Goal: Task Accomplishment & Management: Complete application form

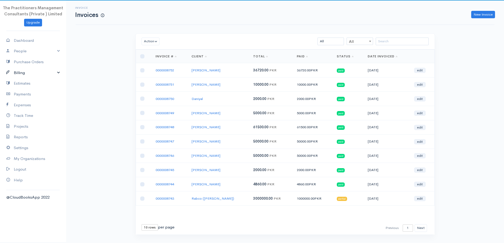
click at [43, 76] on link "Billing" at bounding box center [33, 72] width 66 height 11
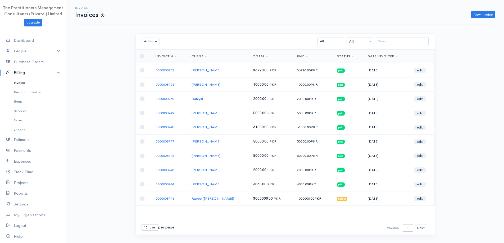
click at [28, 82] on link "Invoice" at bounding box center [33, 83] width 66 height 10
click at [384, 44] on input "search" at bounding box center [401, 42] width 53 height 8
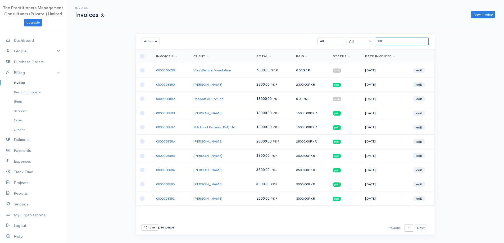
type input "5"
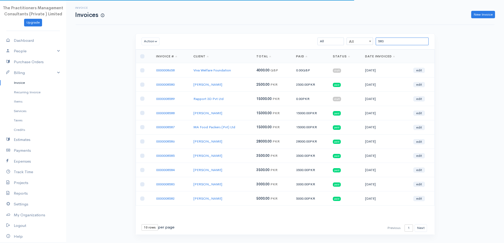
type input "5833"
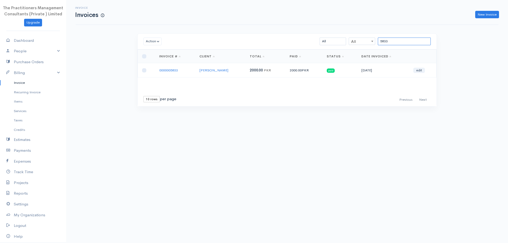
drag, startPoint x: 394, startPoint y: 41, endPoint x: 195, endPoint y: -12, distance: 205.4
click at [195, 0] on html "The Practitioners Management Consultants (Private ) Limited Upgrade Dashboard P…" at bounding box center [254, 121] width 508 height 243
click at [388, 40] on input "8533" at bounding box center [404, 42] width 53 height 8
type input "8530"
click at [166, 69] on td "0000008530" at bounding box center [174, 70] width 39 height 14
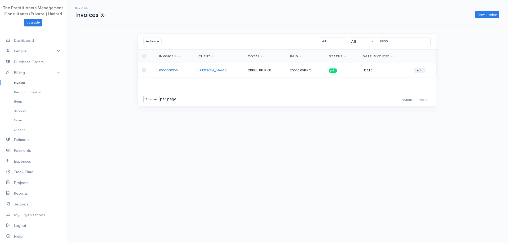
click at [166, 70] on link "0000008530" at bounding box center [168, 70] width 19 height 4
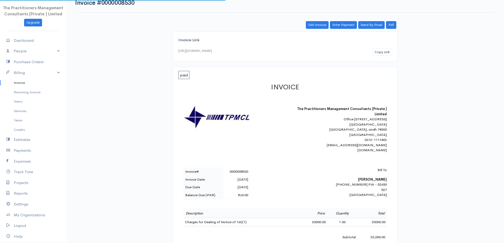
scroll to position [132, 0]
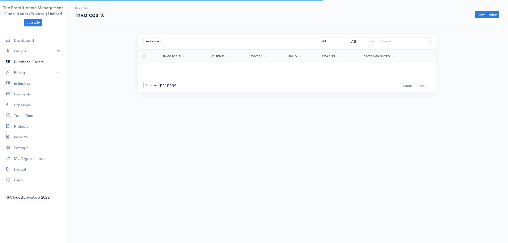
click at [37, 65] on link "Purchase Orders" at bounding box center [33, 62] width 66 height 11
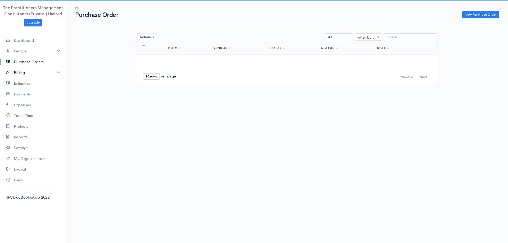
click at [37, 76] on link "Billing" at bounding box center [33, 72] width 66 height 11
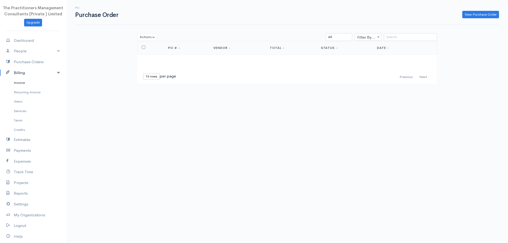
click at [35, 82] on link "Invoice" at bounding box center [33, 83] width 66 height 10
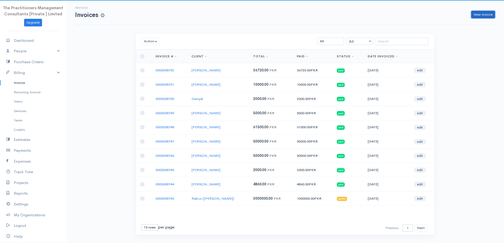
click at [486, 16] on link "New Invoice" at bounding box center [483, 15] width 24 height 8
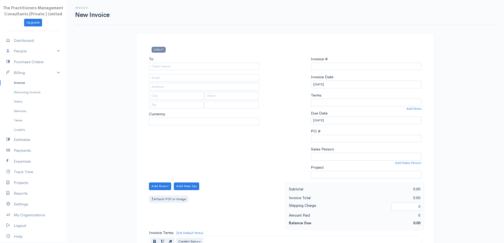
type input "0000008753"
select select "[GEOGRAPHIC_DATA]"
select select "PKR"
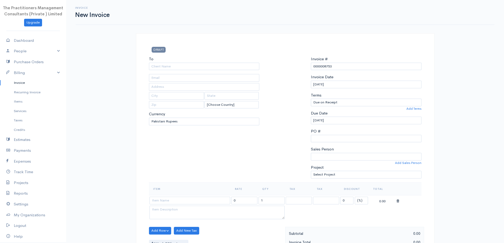
click at [213, 72] on div "To [Choose Country] [GEOGRAPHIC_DATA] [GEOGRAPHIC_DATA] [GEOGRAPHIC_DATA] [GEOG…" at bounding box center [204, 119] width 116 height 126
click at [209, 69] on input "To" at bounding box center [204, 67] width 111 height 8
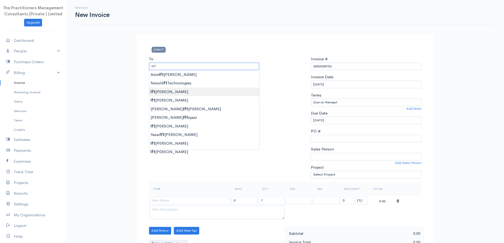
type input "[PERSON_NAME]"
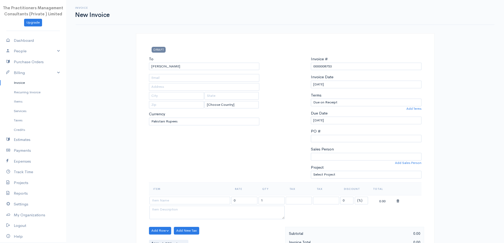
click at [184, 87] on body "The Practitioners Management Consultants (Private ) Limited Upgrade Dashboard P…" at bounding box center [252, 232] width 504 height 464
type input "2374"
click at [186, 68] on input "[PERSON_NAME]" at bounding box center [204, 67] width 111 height 8
click at [182, 67] on input "[PERSON_NAME]" at bounding box center [204, 67] width 111 height 8
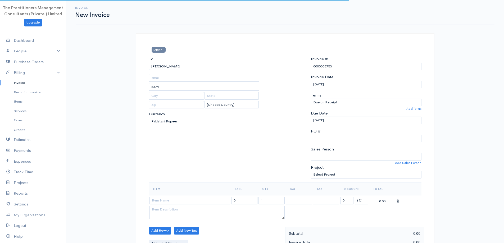
click at [182, 66] on input "[PERSON_NAME]" at bounding box center [204, 67] width 111 height 8
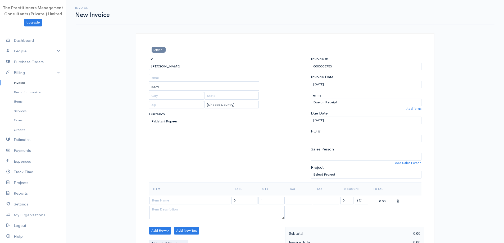
click at [182, 66] on input "[PERSON_NAME]" at bounding box center [204, 67] width 111 height 8
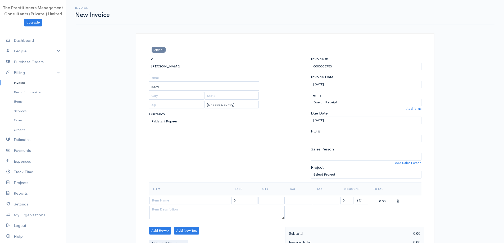
click at [181, 67] on input "[PERSON_NAME]" at bounding box center [204, 67] width 111 height 8
click at [180, 72] on div "To [PERSON_NAME] 2374 [Choose Country] [GEOGRAPHIC_DATA] [GEOGRAPHIC_DATA] [GEO…" at bounding box center [204, 119] width 116 height 126
click at [179, 69] on input "[PERSON_NAME]" at bounding box center [204, 67] width 111 height 8
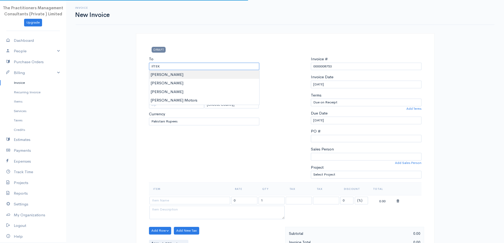
type input "[PERSON_NAME]"
click at [190, 75] on body "The Practitioners Management Consultants (Private ) Limited Upgrade Dashboard P…" at bounding box center [252, 232] width 504 height 464
type input "1321"
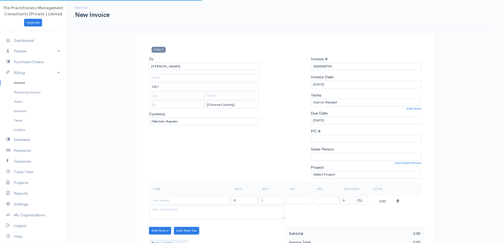
select select "USD"
click at [189, 69] on input "[PERSON_NAME]" at bounding box center [204, 67] width 111 height 8
click at [191, 81] on body "The Practitioners Management Consultants (Private ) Limited Upgrade Dashboard P…" at bounding box center [252, 232] width 504 height 464
type input "226"
type input "[GEOGRAPHIC_DATA]"
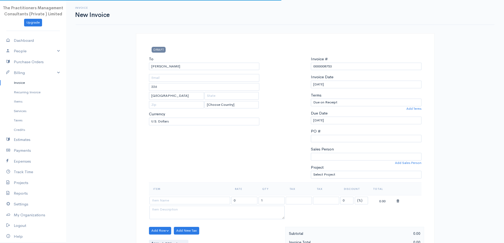
select select "PKR"
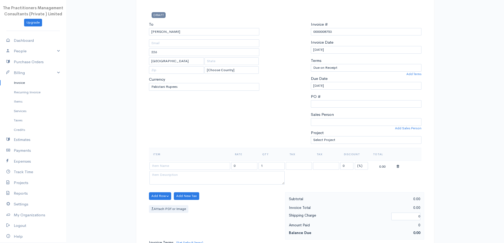
scroll to position [106, 0]
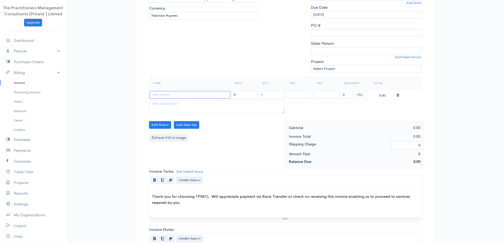
click at [196, 98] on input at bounding box center [189, 95] width 81 height 8
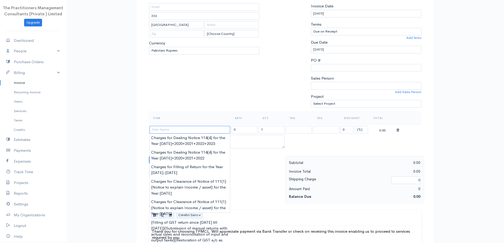
scroll to position [26, 0]
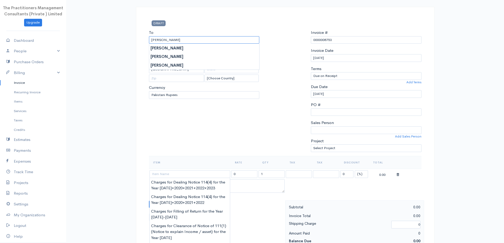
click at [204, 43] on input "[PERSON_NAME]" at bounding box center [204, 40] width 111 height 8
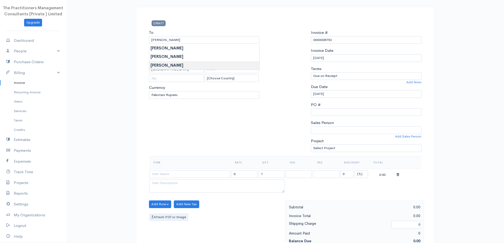
click at [205, 67] on body "The Practitioners Management Consultants (Private ) Limited Upgrade Dashboard P…" at bounding box center [252, 206] width 504 height 464
type input "227"
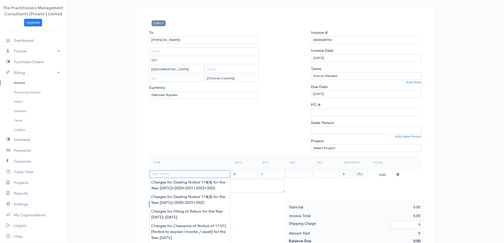
click at [187, 173] on input at bounding box center [189, 174] width 81 height 8
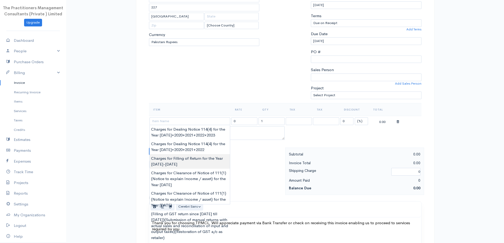
type input "Charges for Filling of Return for the Year [DATE]-[DATE]"
type input "15000.00"
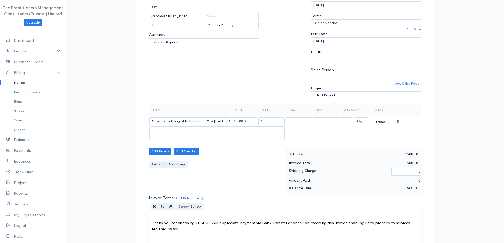
click at [209, 167] on body "The Practitioners Management Consultants (Private ) Limited Upgrade Dashboard P…" at bounding box center [252, 153] width 504 height 464
click at [223, 121] on input "Charges for Filling of Return for the Year [DATE]-[DATE]" at bounding box center [189, 121] width 81 height 8
type input "Charges for Filling of Return for the Year [DATE]"
click at [230, 153] on div "Add Row Add Item Row Add Time Row Add New Tax Attach PDf or Image" at bounding box center [215, 171] width 139 height 47
drag, startPoint x: 235, startPoint y: 120, endPoint x: 235, endPoint y: 147, distance: 27.0
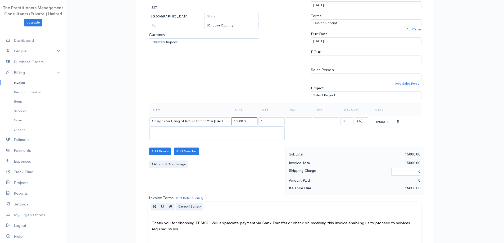
click at [235, 121] on input "15000.00" at bounding box center [244, 121] width 26 height 8
type input "5000.00"
click at [155, 152] on button "Add Row" at bounding box center [160, 152] width 22 height 8
click at [174, 159] on link "Add Item Row" at bounding box center [170, 162] width 42 height 9
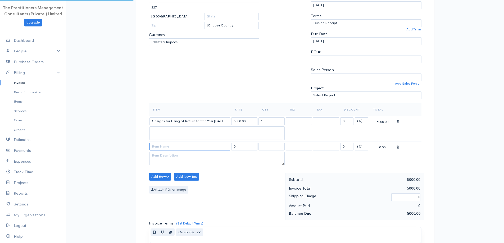
click at [177, 147] on input at bounding box center [189, 147] width 81 height 8
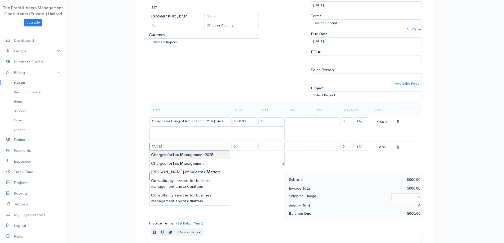
type input "Charges for Tax Management 2025"
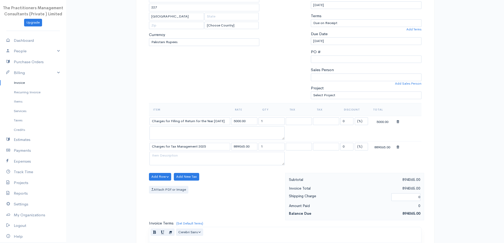
click at [190, 157] on body "The Practitioners Management Consultants (Private ) Limited Upgrade Dashboard P…" at bounding box center [252, 165] width 504 height 489
drag, startPoint x: 244, startPoint y: 145, endPoint x: 214, endPoint y: 148, distance: 29.7
click at [214, 148] on tr "Charges for Tax Management 2025 889065.00 1 0 (%) Flat 889065.00" at bounding box center [285, 146] width 272 height 10
click at [235, 146] on input "5.00" at bounding box center [244, 147] width 26 height 8
click at [235, 147] on input "5.00" at bounding box center [244, 147] width 26 height 8
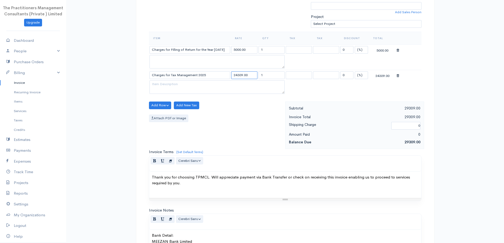
scroll to position [246, 0]
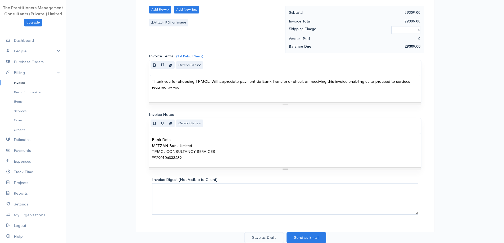
type input "24309.00"
click at [265, 239] on button "Save as Draft" at bounding box center [264, 237] width 40 height 11
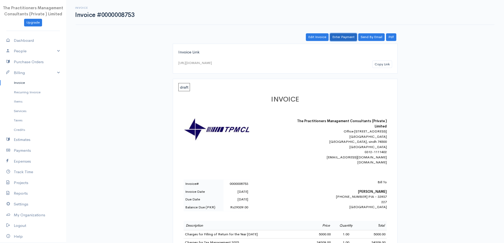
click at [352, 36] on link "Enter Payment" at bounding box center [343, 37] width 27 height 8
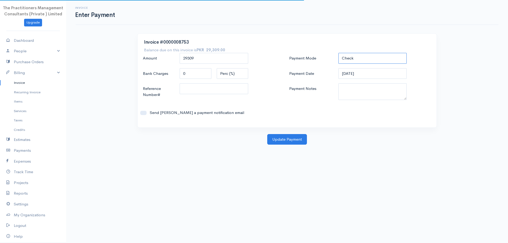
drag, startPoint x: 381, startPoint y: 57, endPoint x: 381, endPoint y: 61, distance: 3.7
click at [381, 57] on select "Check Bank Transfer Credit Cash Debit ACH VISA MASTERCARD AMEX DISCOVER DINERS …" at bounding box center [372, 58] width 68 height 11
select select "Bank Transfer"
click at [338, 53] on select "Check Bank Transfer Credit Cash Debit ACH VISA MASTERCARD AMEX DISCOVER DINERS …" at bounding box center [372, 58] width 68 height 11
click at [371, 90] on textarea "Payment Notes" at bounding box center [372, 91] width 68 height 17
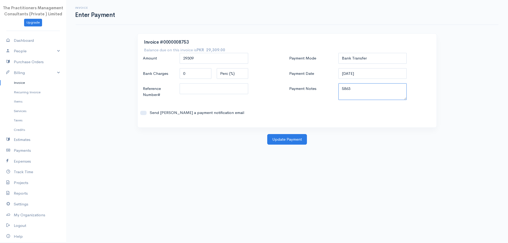
type textarea "5863"
click at [198, 89] on input "Reference Number#" at bounding box center [214, 88] width 68 height 11
type input "5863"
click at [286, 138] on button "Update Payment" at bounding box center [287, 139] width 40 height 11
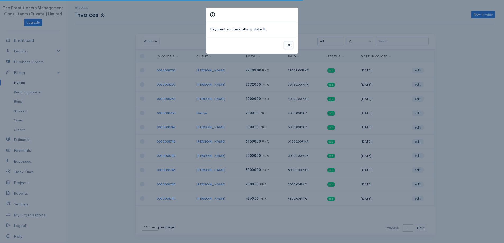
click at [291, 45] on button "Ok" at bounding box center [288, 46] width 9 height 8
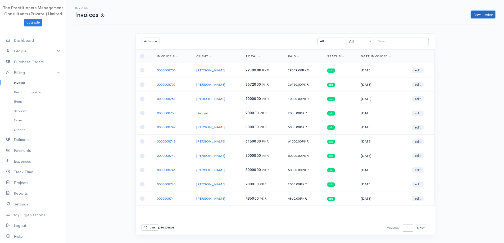
click at [491, 13] on link "New Invoice" at bounding box center [483, 15] width 24 height 8
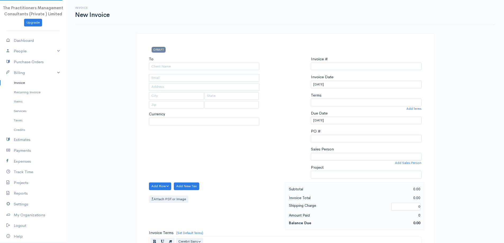
select select "PKR"
type input "0000008754"
select select "[GEOGRAPHIC_DATA]"
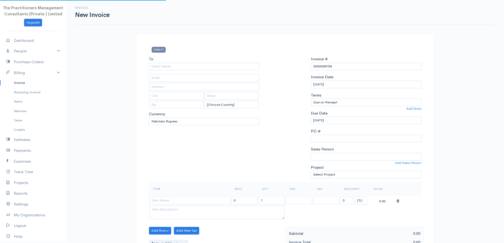
click at [212, 71] on div "To [Choose Country] [GEOGRAPHIC_DATA] [GEOGRAPHIC_DATA] [GEOGRAPHIC_DATA] [GEOG…" at bounding box center [204, 119] width 116 height 126
drag, startPoint x: 210, startPoint y: 68, endPoint x: 216, endPoint y: 69, distance: 6.7
click at [209, 70] on input "To" at bounding box center [204, 67] width 111 height 8
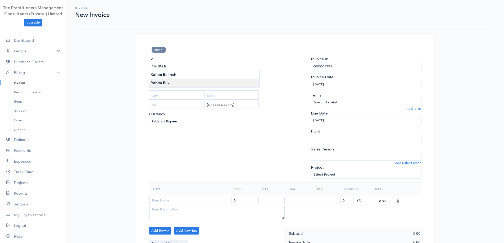
type input "[PERSON_NAME]"
click at [207, 82] on body "The Practitioners Management Consultants (Private ) Limited Upgrade Dashboard P…" at bounding box center [252, 232] width 504 height 464
type input "692"
type input "[GEOGRAPHIC_DATA]"
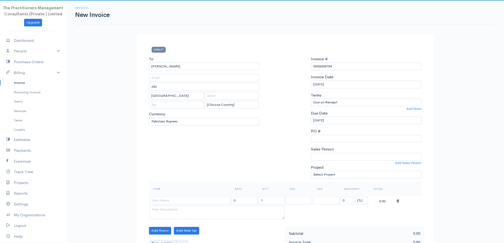
scroll to position [132, 0]
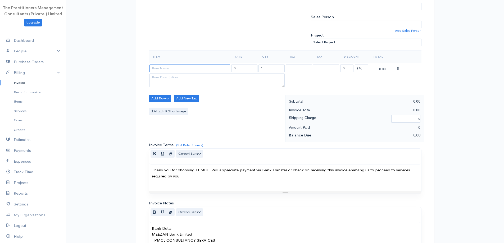
click at [191, 67] on input at bounding box center [189, 69] width 81 height 8
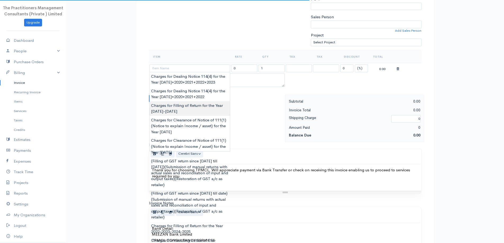
type input "Charges for Filling of Return for the Year [DATE]-[DATE]"
type input "15000.00"
click at [182, 111] on body "The Practitioners Management Consultants (Private ) Limited Upgrade Dashboard P…" at bounding box center [252, 100] width 504 height 464
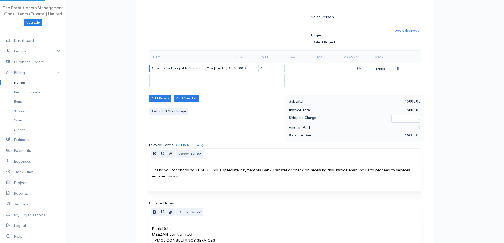
click at [215, 67] on input "Charges for Filling of Return for the Year [DATE]-[DATE]" at bounding box center [189, 69] width 81 height 8
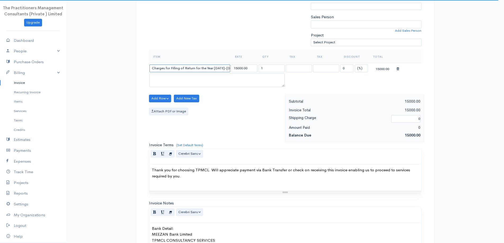
scroll to position [0, 2]
drag, startPoint x: 214, startPoint y: 68, endPoint x: 223, endPoint y: 68, distance: 9.0
click at [223, 68] on input "Charges for Filling of Return for the Year [DATE]-[DATE]" at bounding box center [189, 69] width 81 height 8
type input "Charges for Filling of Return for the Year [DATE]"
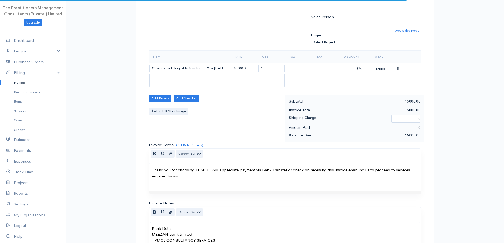
click at [235, 69] on input "15000.00" at bounding box center [244, 69] width 26 height 8
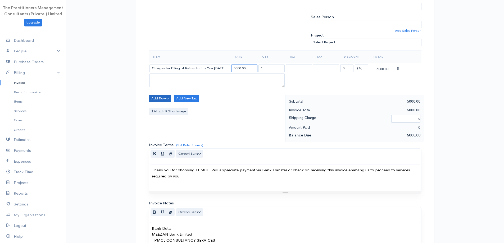
type input "5000.00"
click at [160, 102] on button "Add Row" at bounding box center [160, 99] width 22 height 8
click at [163, 109] on link "Add Item Row" at bounding box center [170, 109] width 42 height 9
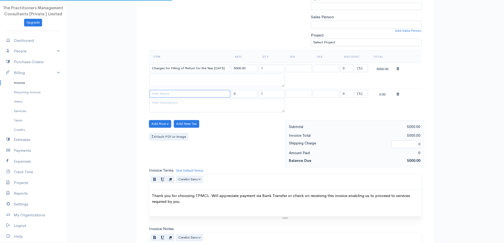
click at [163, 97] on input at bounding box center [189, 94] width 81 height 8
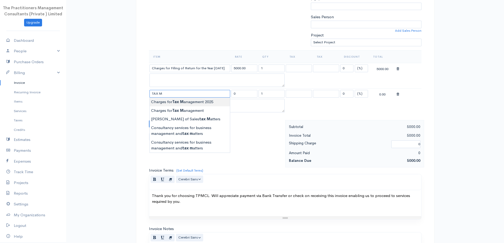
type input "Charges for Tax Management 2025"
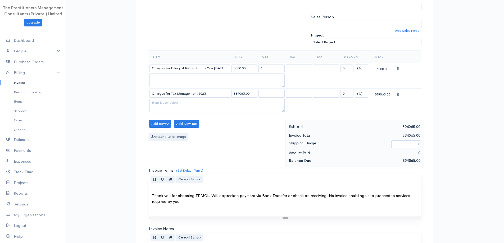
click at [181, 103] on body "The Practitioners Management Consultants (Private ) Limited Upgrade Dashboard P…" at bounding box center [252, 112] width 504 height 489
drag, startPoint x: 245, startPoint y: 94, endPoint x: 229, endPoint y: 94, distance: 16.1
click at [229, 94] on tr "Charges for Tax Management 2025 889065.00 1 0 (%) Flat 889065.00" at bounding box center [285, 94] width 272 height 10
click at [271, 134] on div "Attach PDf or Image" at bounding box center [216, 137] width 134 height 8
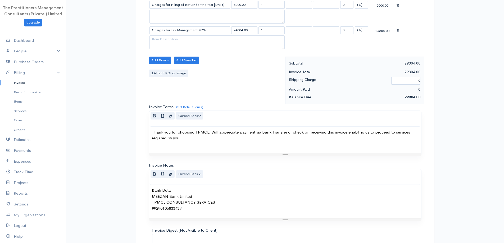
scroll to position [194, 0]
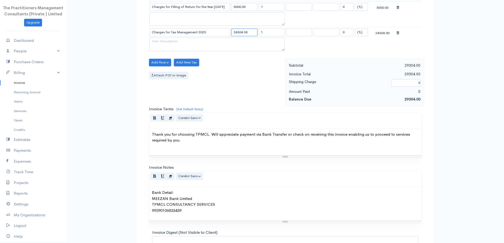
click at [242, 33] on input "24304.00" at bounding box center [244, 33] width 26 height 8
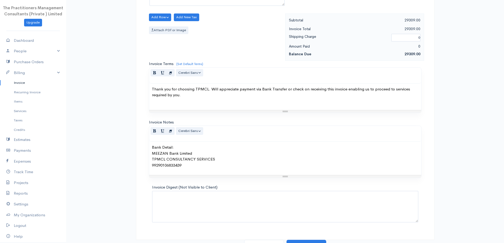
scroll to position [246, 0]
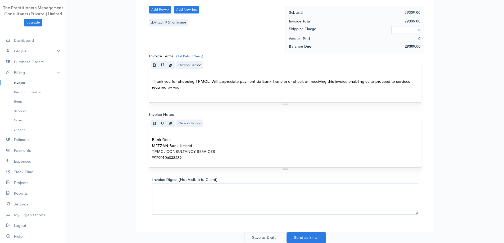
type input "24309.00"
click at [264, 241] on button "Save as Draft" at bounding box center [264, 237] width 40 height 11
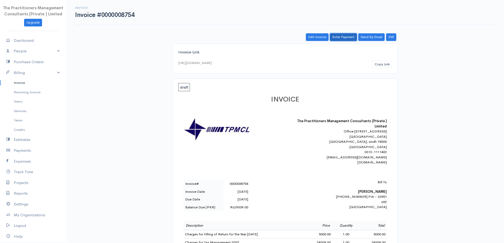
click at [347, 37] on link "Enter Payment" at bounding box center [343, 37] width 27 height 8
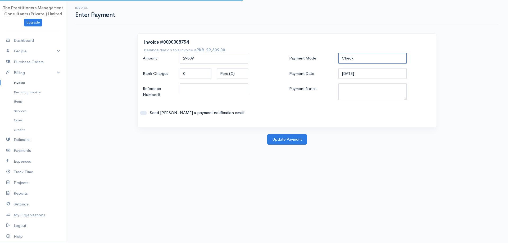
click at [354, 56] on select "Check Bank Transfer Credit Cash Debit ACH VISA MASTERCARD AMEX DISCOVER DINERS …" at bounding box center [372, 58] width 68 height 11
select select "Bank Transfer"
click at [338, 53] on select "Check Bank Transfer Credit Cash Debit ACH VISA MASTERCARD AMEX DISCOVER DINERS …" at bounding box center [372, 58] width 68 height 11
click at [354, 81] on div "Payment Mode Check Bank Transfer Credit Cash Debit ACH VISA MASTERCARD AMEX DIS…" at bounding box center [360, 87] width 146 height 68
click at [354, 86] on textarea "Payment Notes" at bounding box center [372, 91] width 68 height 17
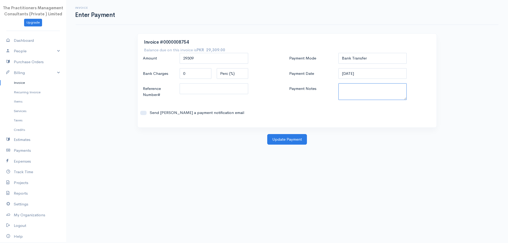
click at [369, 94] on textarea "Payment Notes" at bounding box center [372, 91] width 68 height 17
type textarea "5863"
click at [243, 90] on input "Reference Number#" at bounding box center [214, 88] width 68 height 11
type input "5863"
click at [296, 137] on button "Update Payment" at bounding box center [287, 139] width 40 height 11
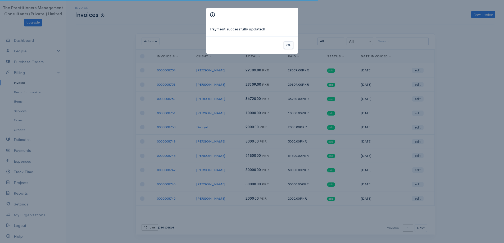
click at [291, 45] on button "Ok" at bounding box center [288, 46] width 9 height 8
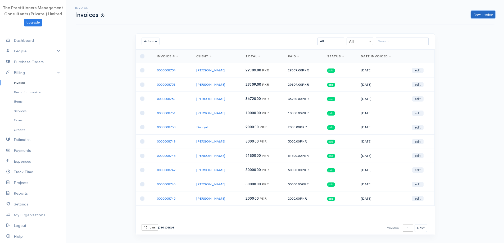
click at [477, 17] on link "New Invoice" at bounding box center [483, 15] width 24 height 8
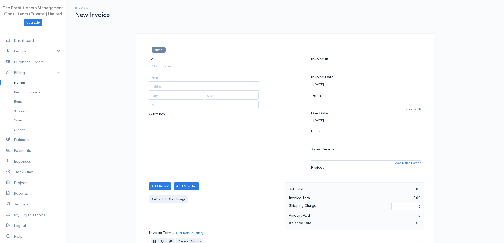
select select "PKR"
select select "[GEOGRAPHIC_DATA]"
type input "0000008755"
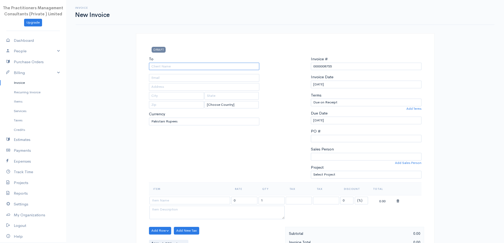
click at [214, 66] on input "To" at bounding box center [204, 67] width 111 height 8
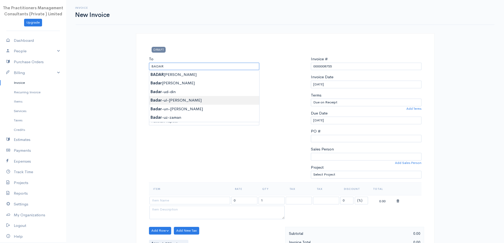
type input "Badar-ul-[PERSON_NAME]"
click at [204, 100] on body "The Practitioners Management Consultants (Private ) Limited Upgrade Dashboard P…" at bounding box center [252, 232] width 504 height 464
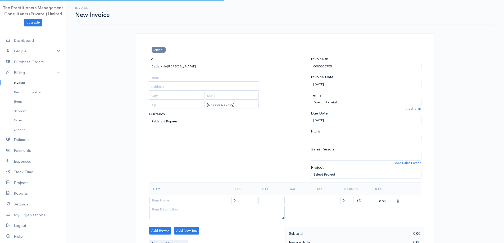
type input "1022"
type input "[GEOGRAPHIC_DATA]"
click at [201, 67] on input "Badar-ul-[PERSON_NAME]" at bounding box center [204, 67] width 111 height 8
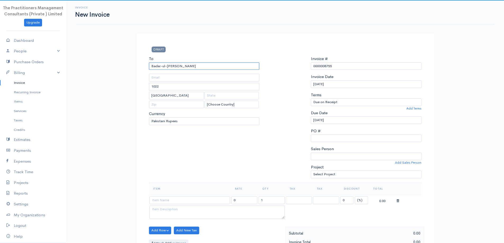
scroll to position [132, 0]
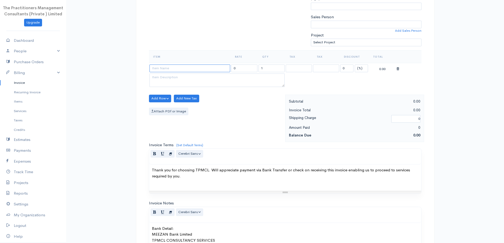
click at [179, 71] on input at bounding box center [189, 69] width 81 height 8
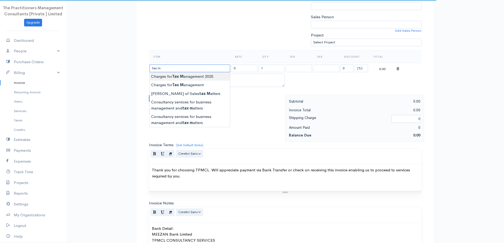
type input "Charges for Tax Management 2025"
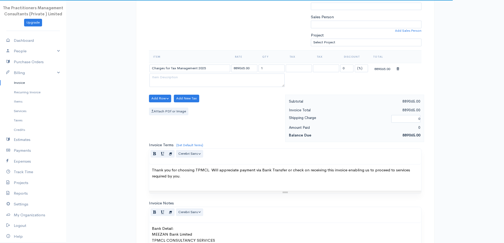
click at [194, 77] on body "The Practitioners Management Consultants (Private ) Limited Upgrade Dashboard P…" at bounding box center [252, 100] width 504 height 464
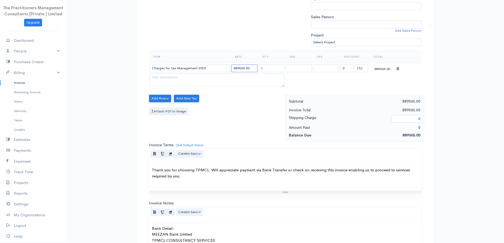
drag, startPoint x: 245, startPoint y: 70, endPoint x: 211, endPoint y: 63, distance: 34.0
click at [211, 63] on tr "Charges for Tax Management 2025 889065.00 1 0 (%) Flat 889065.00" at bounding box center [285, 68] width 272 height 10
type input "17000.00"
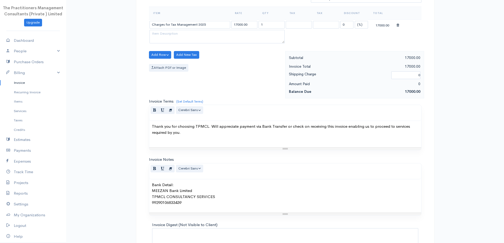
scroll to position [221, 0]
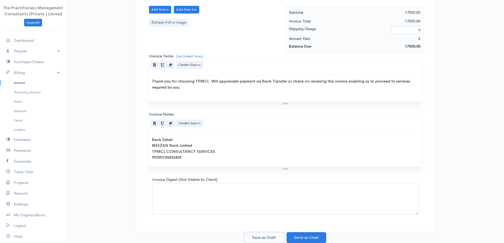
click at [258, 238] on button "Save as Draft" at bounding box center [264, 237] width 40 height 11
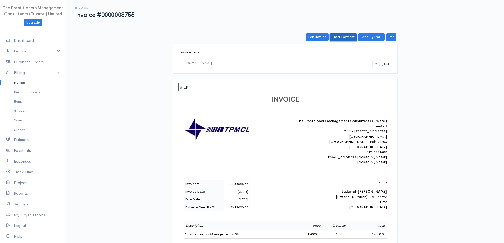
click at [340, 38] on link "Enter Payment" at bounding box center [343, 37] width 27 height 8
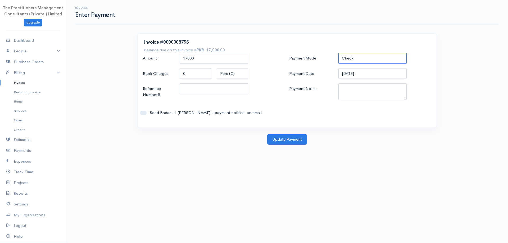
drag, startPoint x: 349, startPoint y: 58, endPoint x: 349, endPoint y: 62, distance: 3.5
click at [349, 58] on select "Check Bank Transfer Credit Cash Debit ACH VISA MASTERCARD AMEX DISCOVER DINERS …" at bounding box center [372, 58] width 68 height 11
select select "Bank Transfer"
click at [338, 53] on select "Check Bank Transfer Credit Cash Debit ACH VISA MASTERCARD AMEX DISCOVER DINERS …" at bounding box center [372, 58] width 68 height 11
click at [352, 92] on textarea "Payment Notes" at bounding box center [372, 91] width 68 height 17
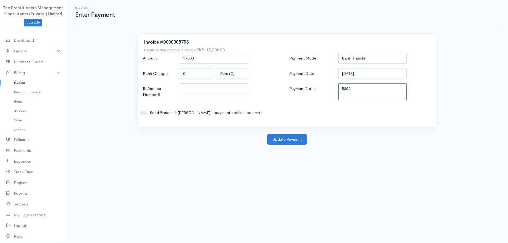
type textarea "5864"
click at [218, 89] on input "Reference Number#" at bounding box center [214, 88] width 68 height 11
type input "5864"
click at [276, 139] on button "Update Payment" at bounding box center [287, 139] width 40 height 11
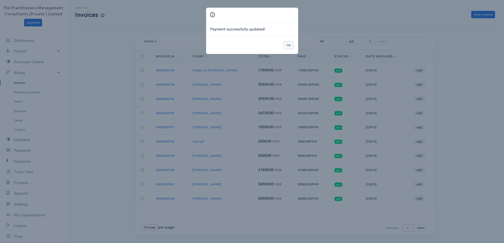
click at [287, 47] on button "Ok" at bounding box center [288, 46] width 9 height 8
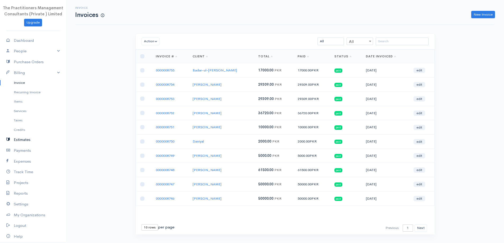
click at [26, 139] on link "Estimates" at bounding box center [33, 139] width 66 height 11
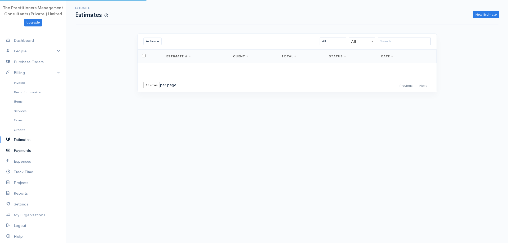
click at [21, 155] on link "Payments" at bounding box center [33, 150] width 66 height 11
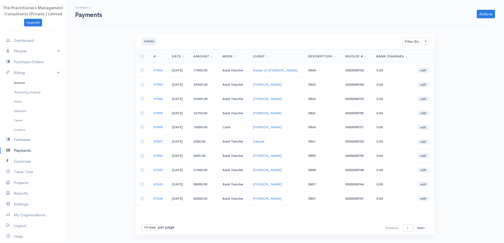
click at [14, 82] on link "Invoice" at bounding box center [33, 83] width 66 height 10
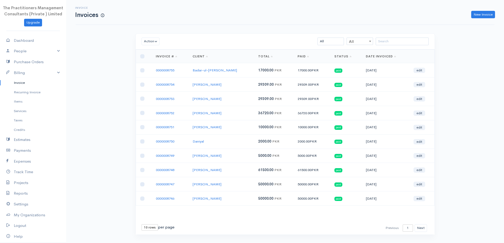
scroll to position [11, 0]
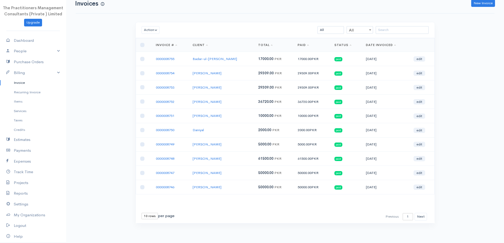
click at [150, 214] on select "10 rows 25 rows 50 rows" at bounding box center [149, 216] width 16 height 6
select select "50"
click at [141, 213] on select "10 rows 25 rows 50 rows" at bounding box center [149, 216] width 16 height 6
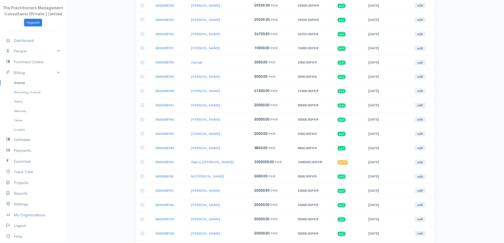
scroll to position [0, 0]
